Goal: Find specific page/section: Find specific page/section

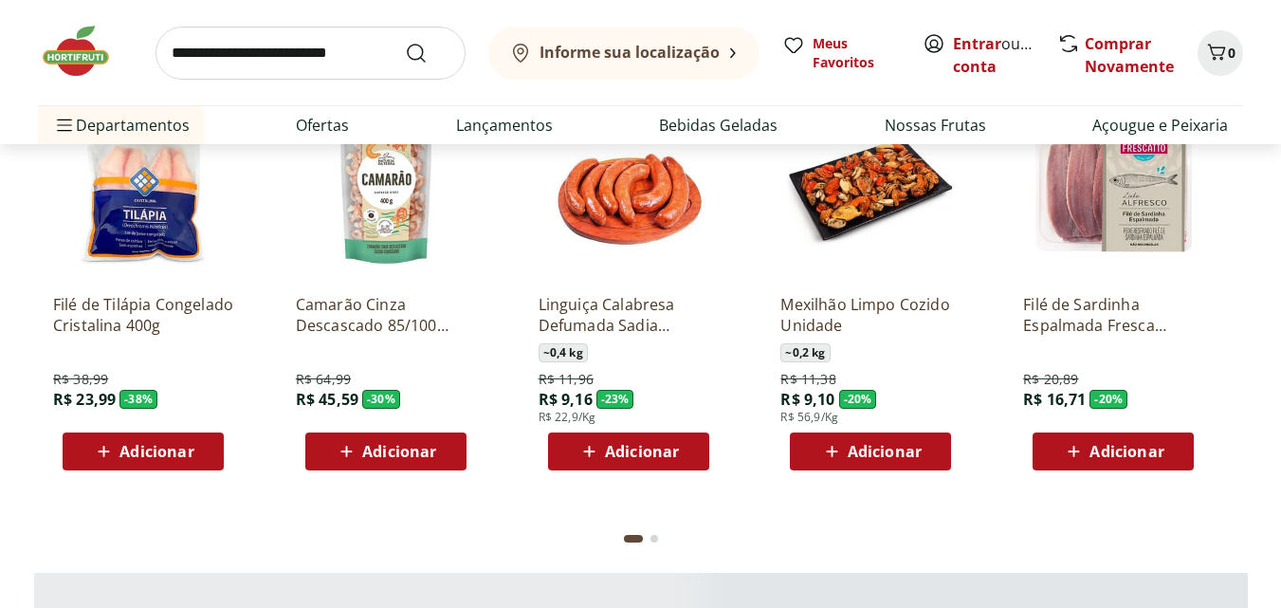
scroll to position [2370, 0]
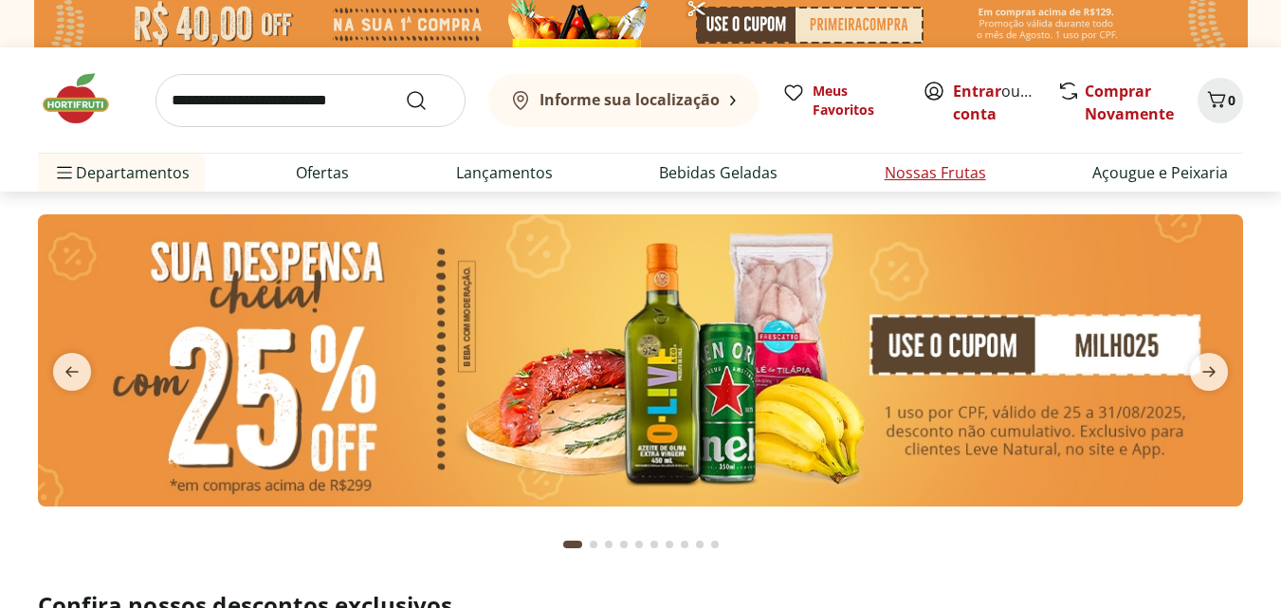
click at [908, 176] on link "Nossas Frutas" at bounding box center [935, 172] width 101 height 23
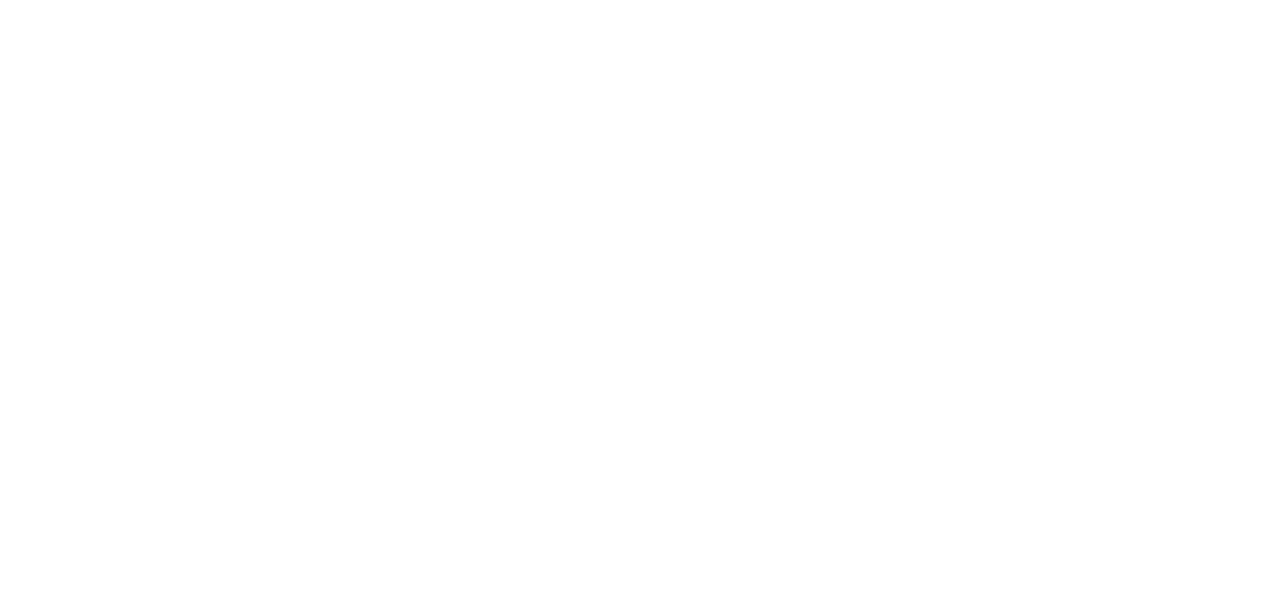
select select "**********"
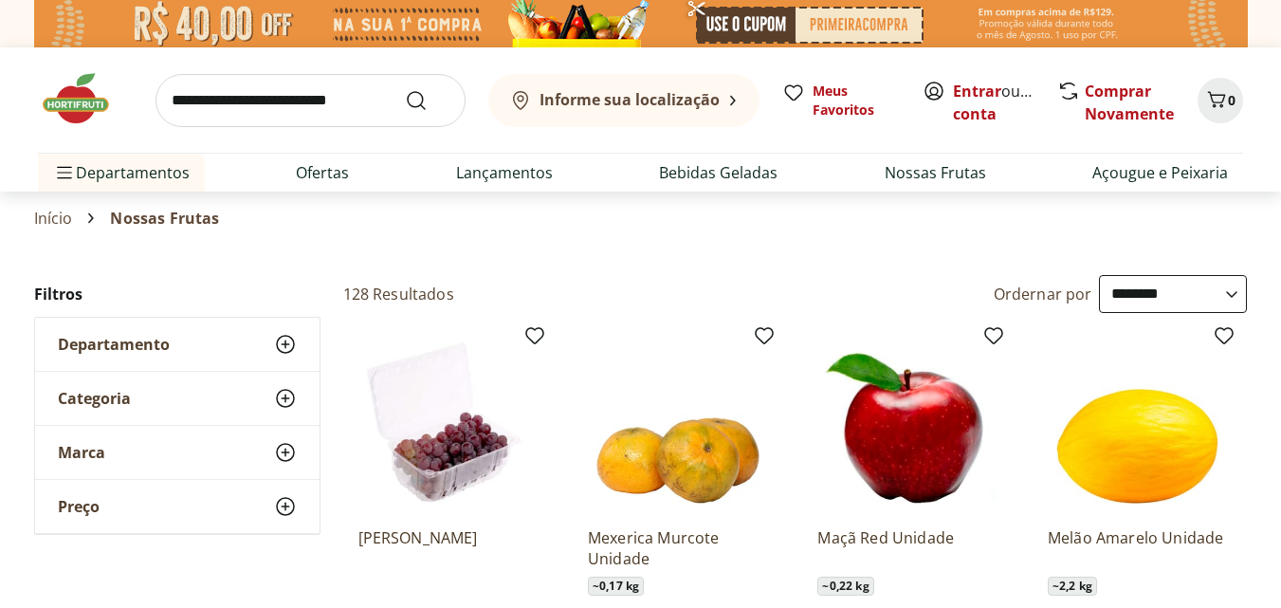
scroll to position [190, 0]
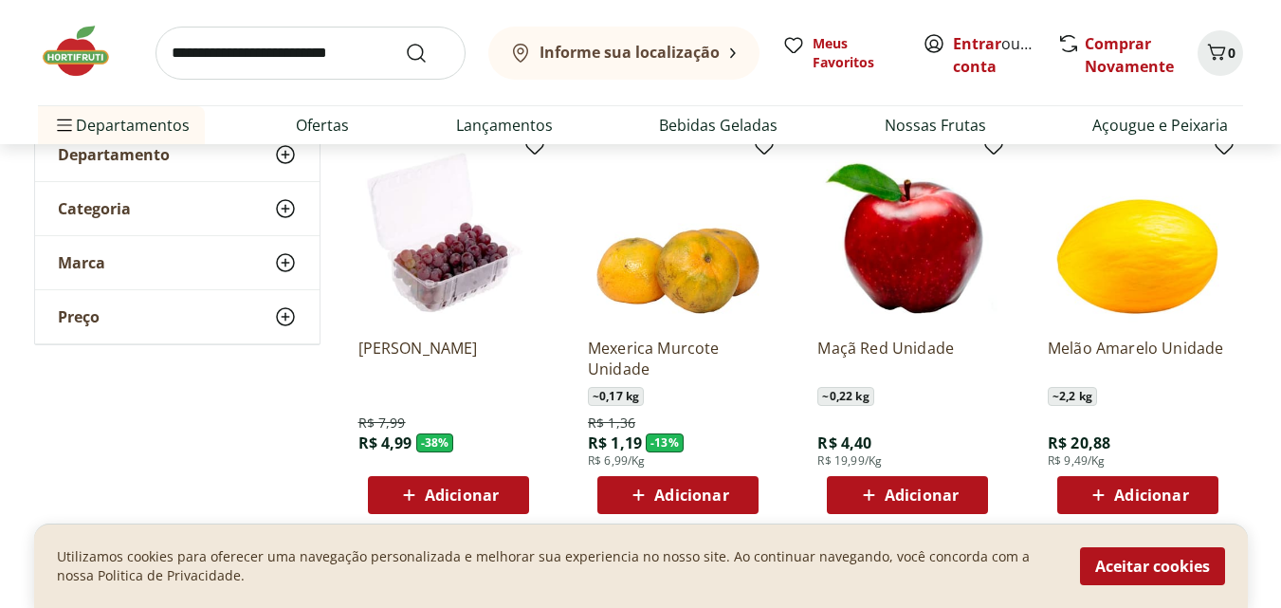
click at [638, 53] on b "Informe sua localização" at bounding box center [629, 52] width 180 height 21
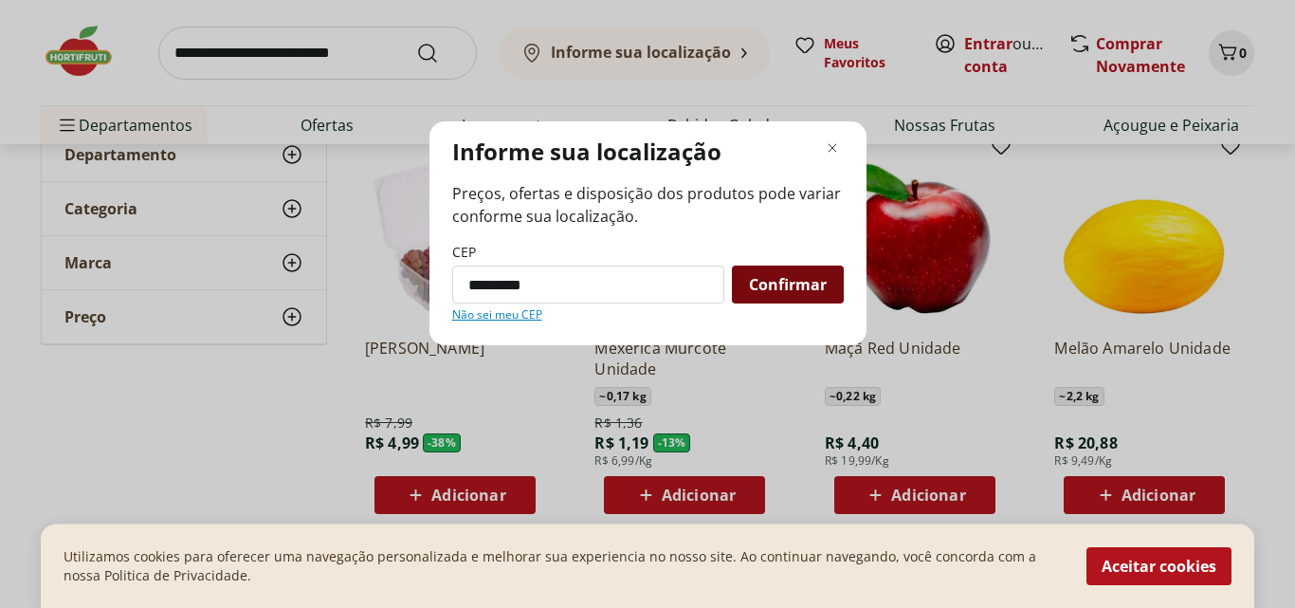
type input "*********"
click at [806, 287] on span "Confirmar" at bounding box center [788, 284] width 78 height 15
click at [834, 145] on icon "Fechar modal de regionalização" at bounding box center [832, 148] width 23 height 23
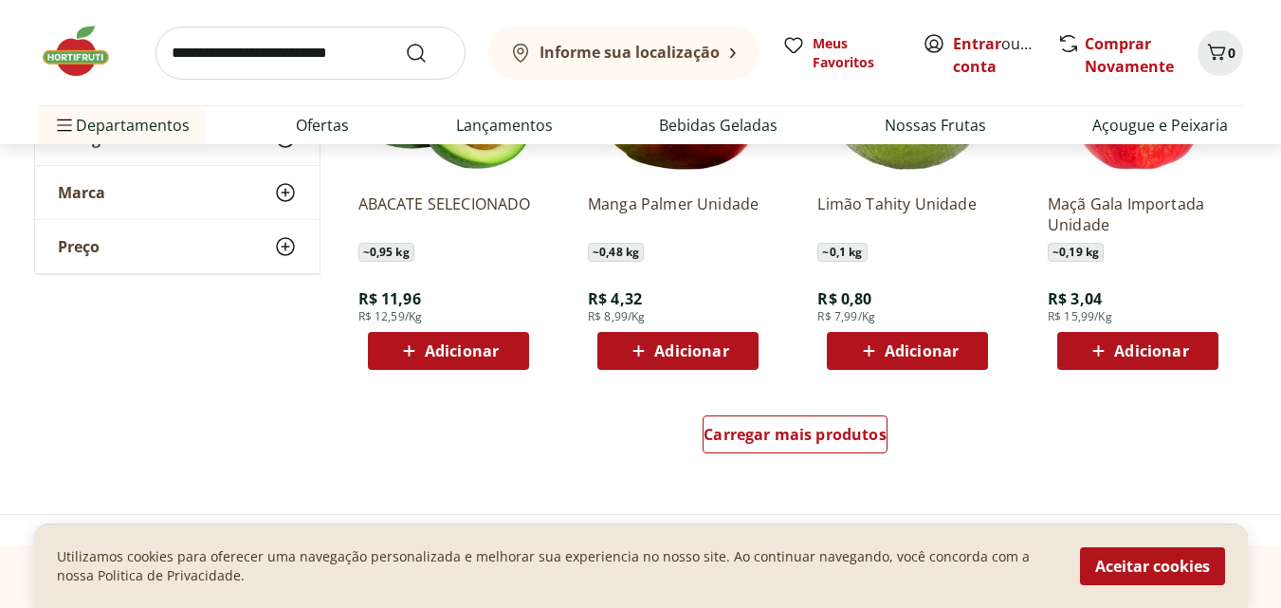
scroll to position [1201, 0]
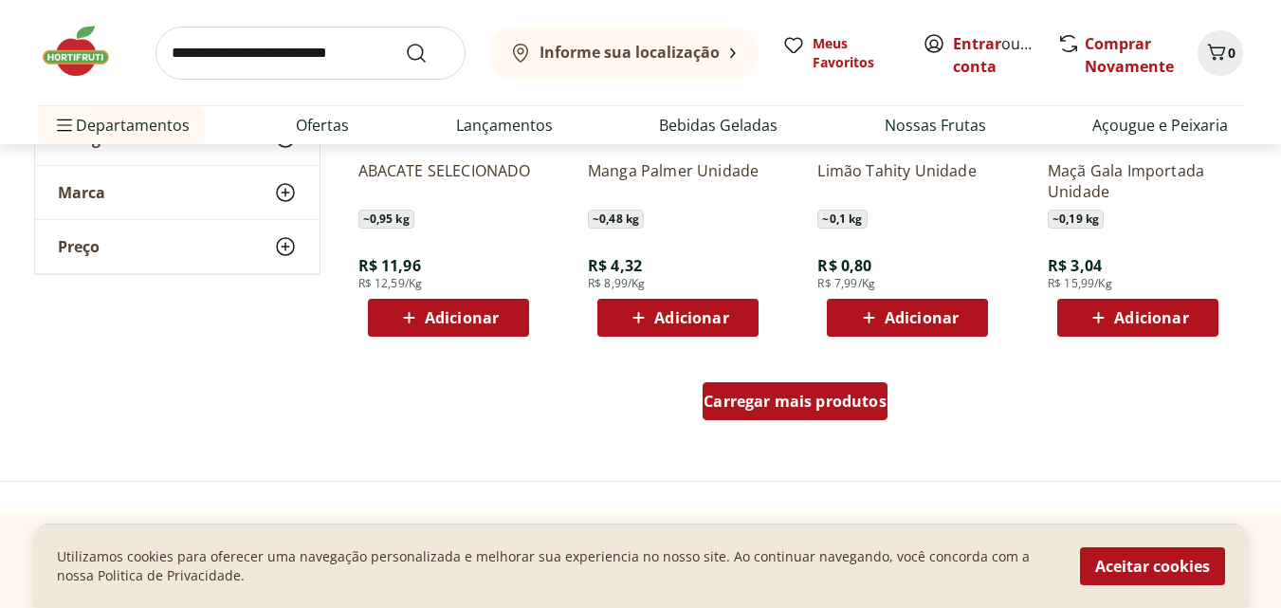
click at [743, 408] on span "Carregar mais produtos" at bounding box center [794, 400] width 183 height 15
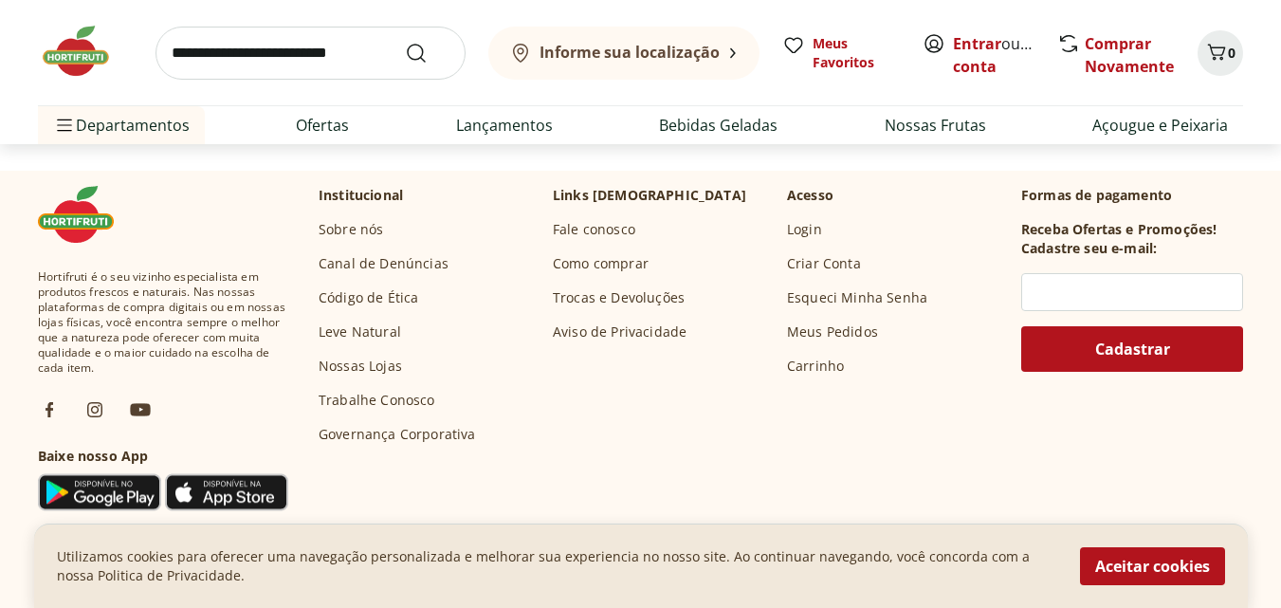
scroll to position [2733, 0]
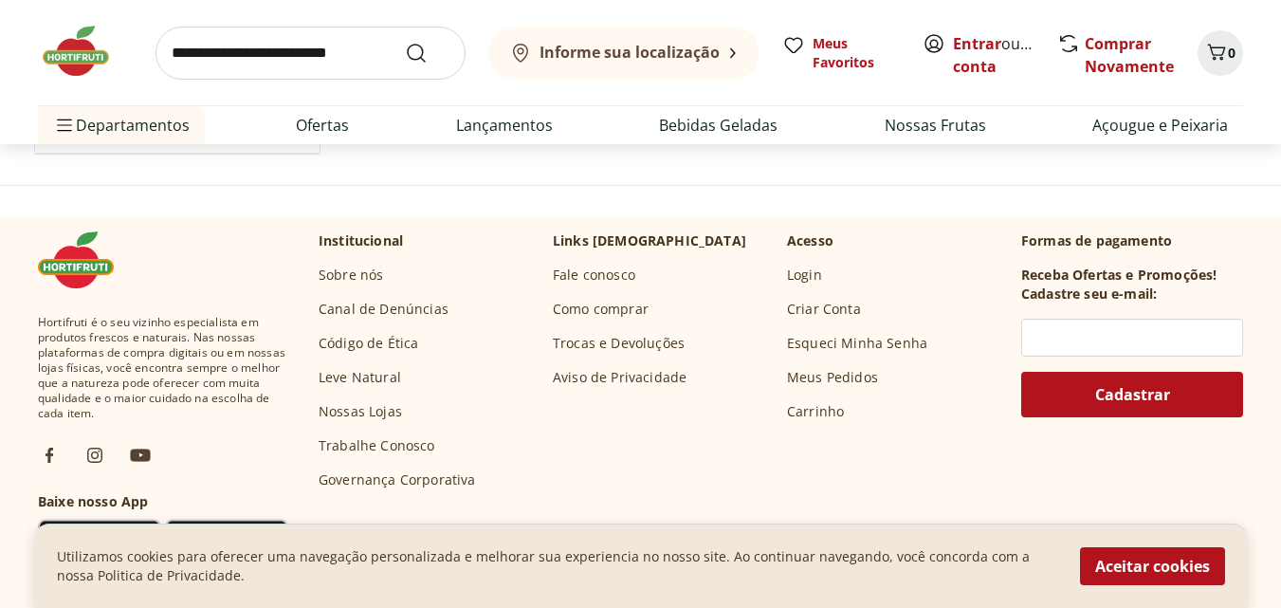
click at [361, 409] on link "Nossas Lojas" at bounding box center [360, 411] width 83 height 19
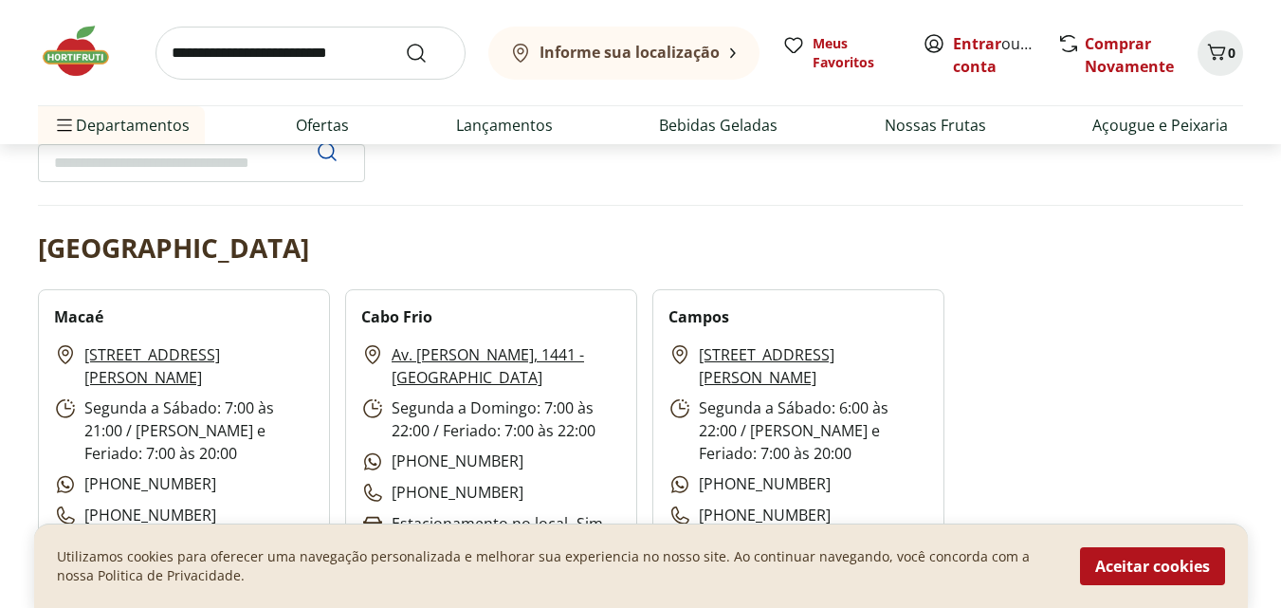
scroll to position [285, 0]
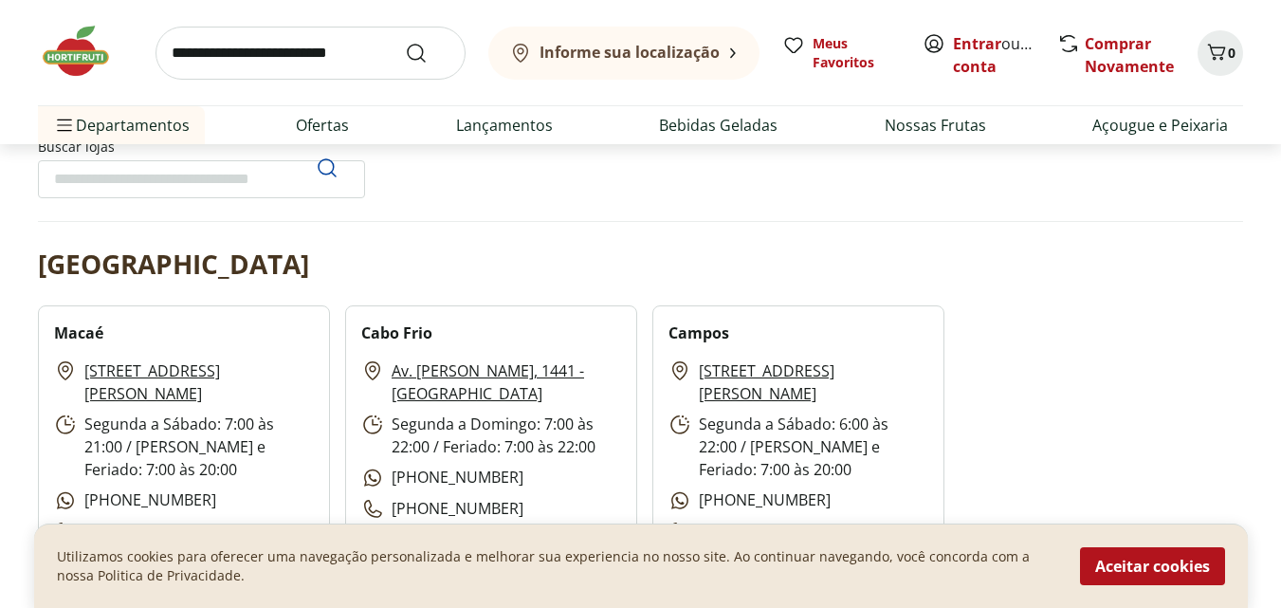
click at [210, 270] on h2 "Rio de Janeiro" at bounding box center [173, 264] width 271 height 38
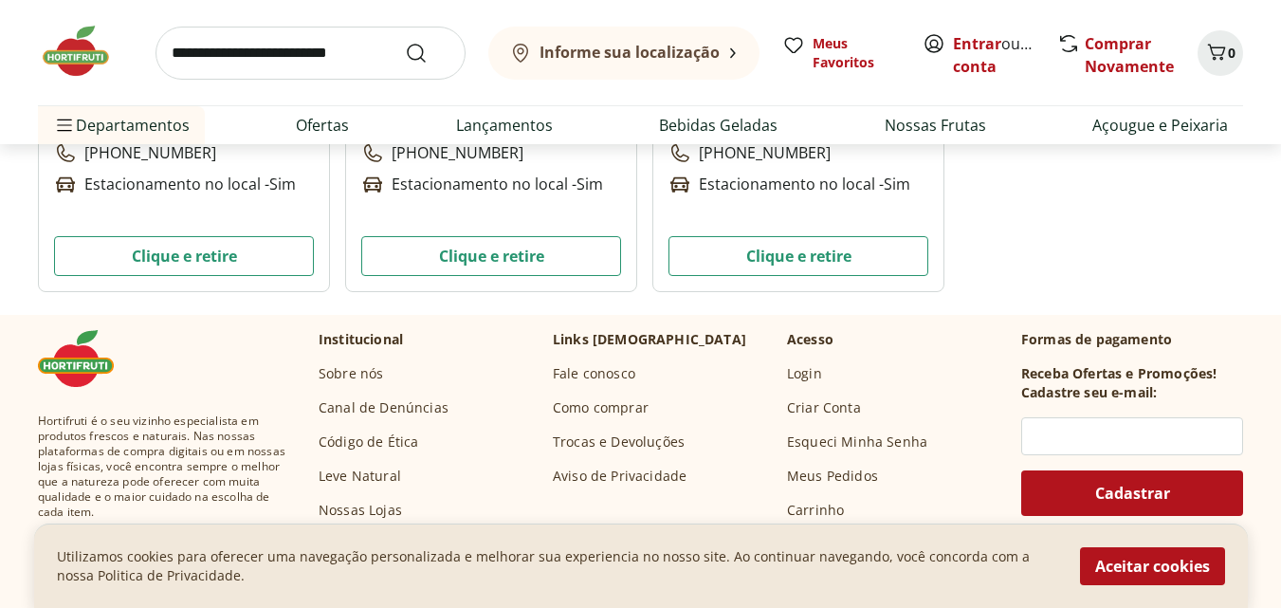
scroll to position [8410, 0]
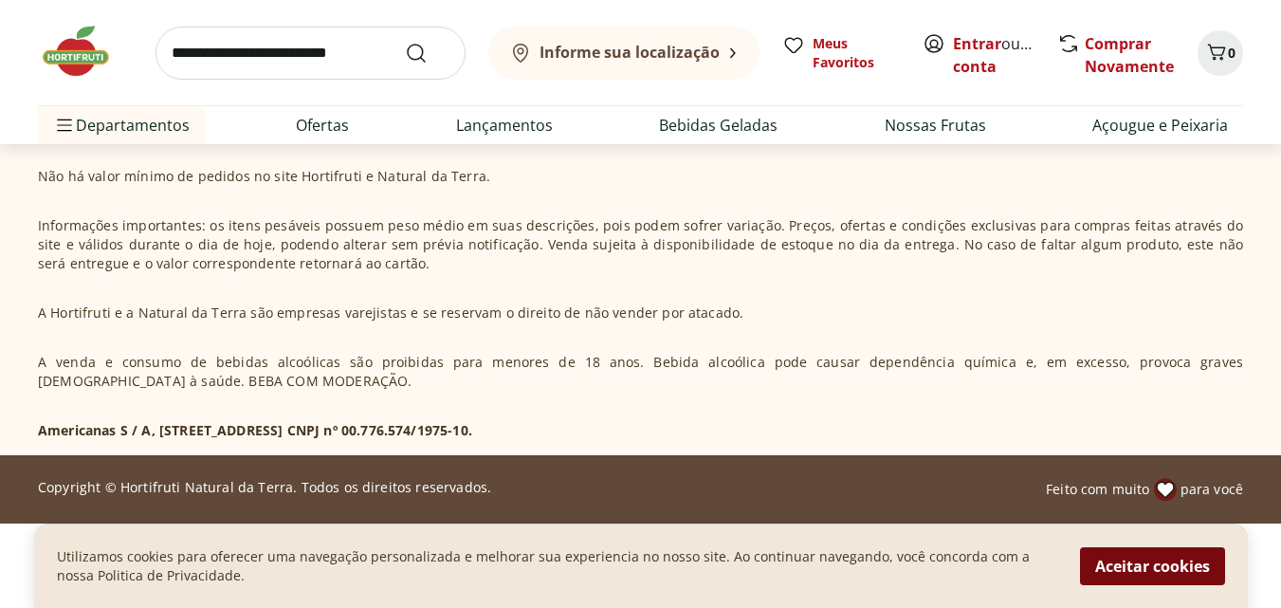
click at [1142, 569] on button "Aceitar cookies" at bounding box center [1152, 566] width 145 height 38
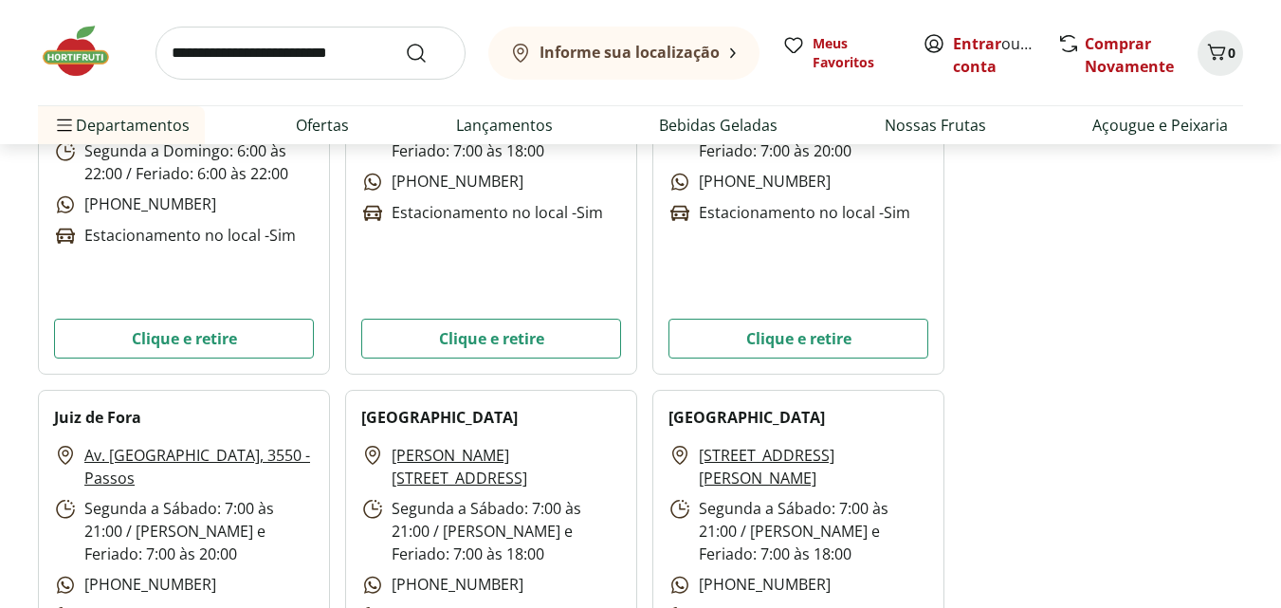
scroll to position [5255, 0]
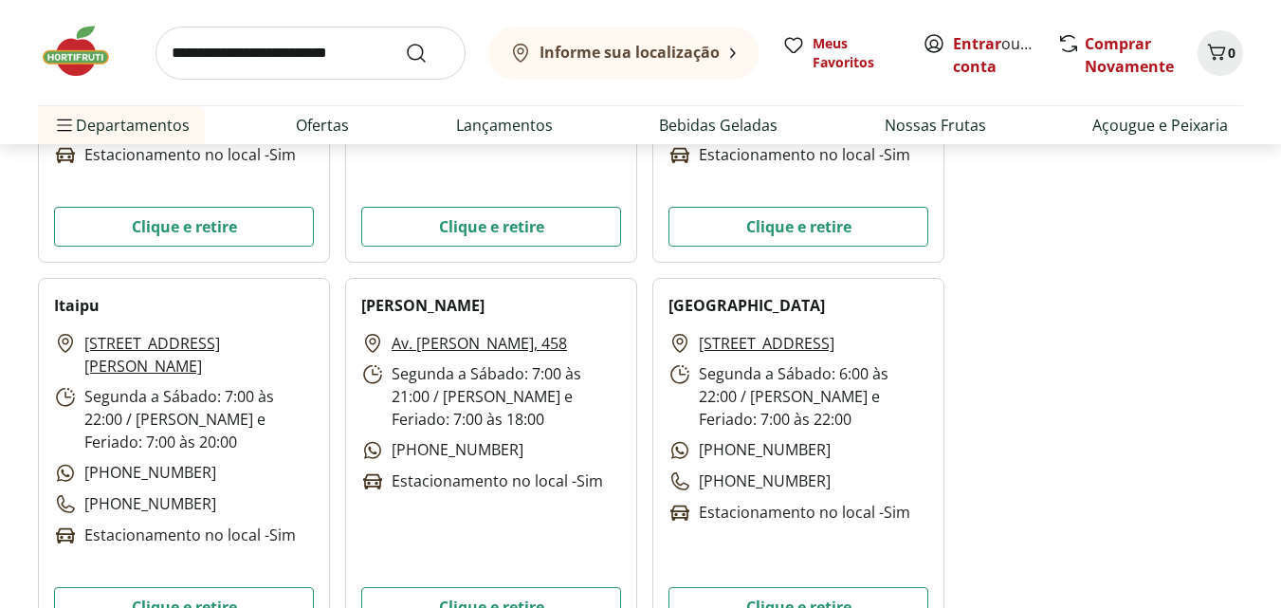
click at [632, 58] on b "Informe sua localização" at bounding box center [629, 52] width 180 height 21
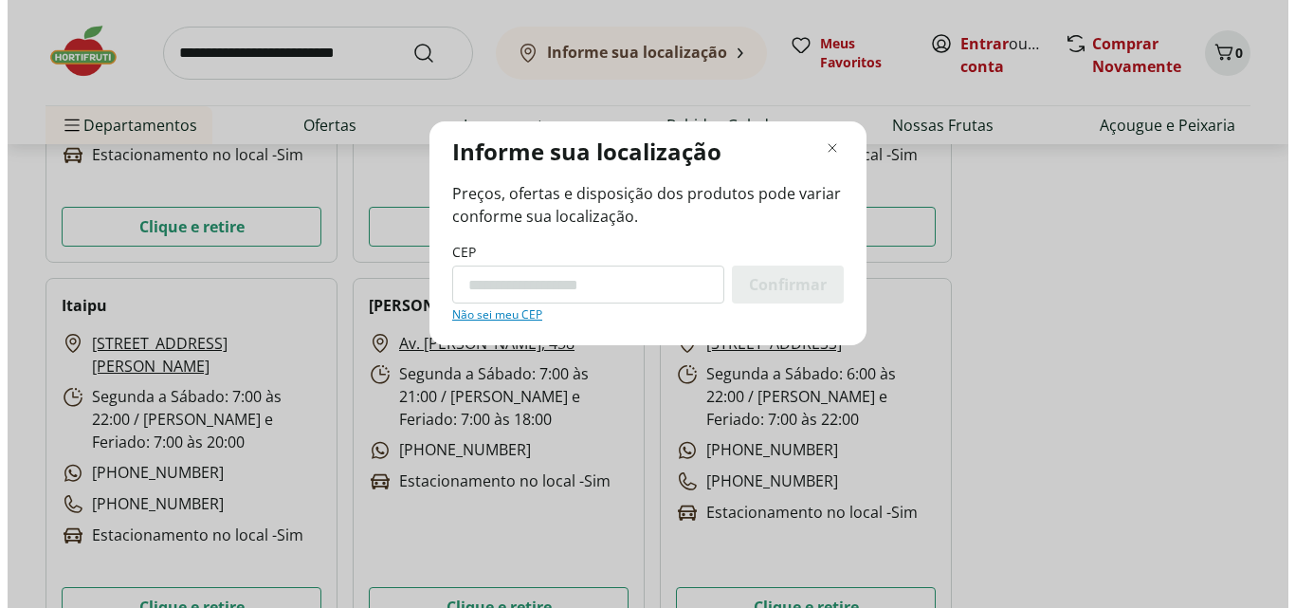
scroll to position [4115, 0]
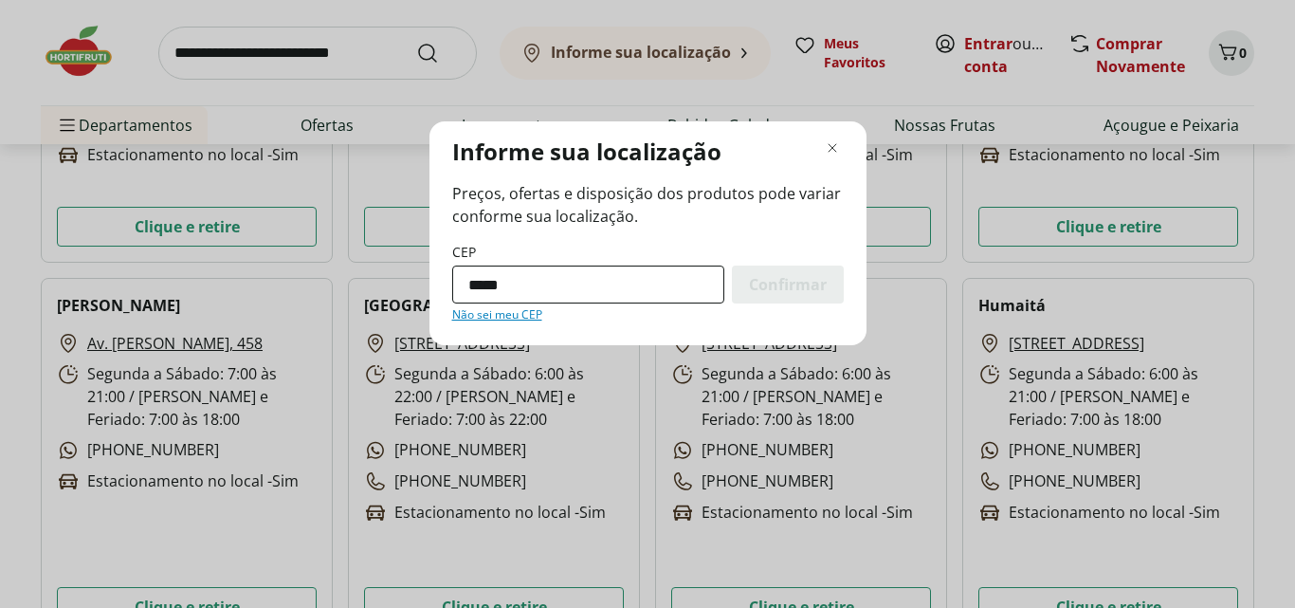
type input "*********"
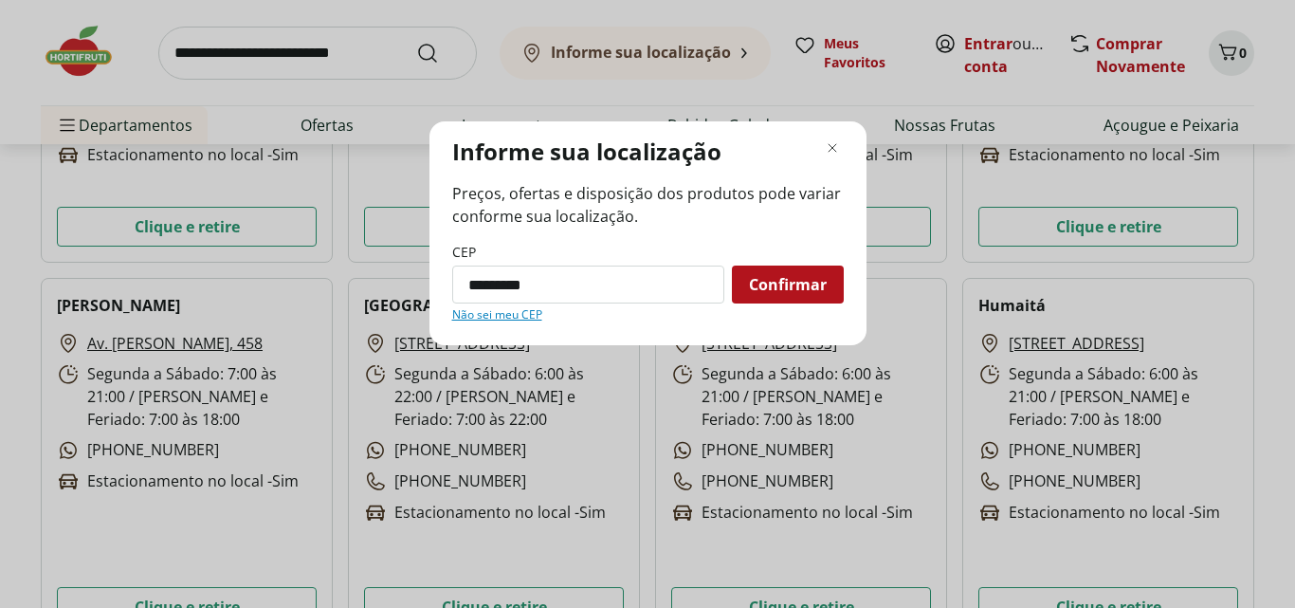
click at [761, 289] on span "Confirmar" at bounding box center [788, 284] width 78 height 15
